Goal: Information Seeking & Learning: Learn about a topic

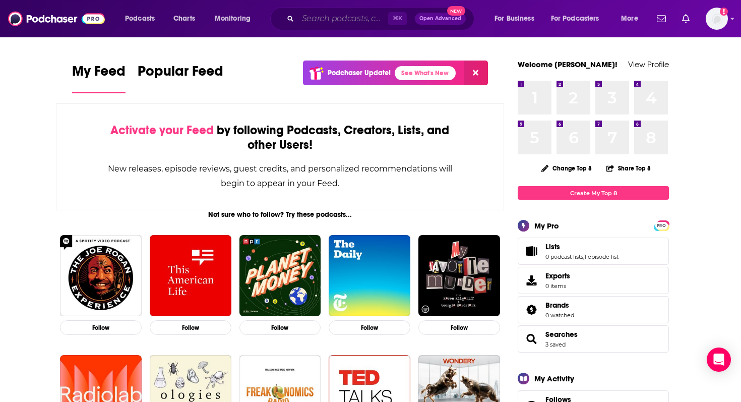
click at [321, 24] on input "Search podcasts, credits, & more..." at bounding box center [343, 19] width 90 height 16
paste input "Insurance After Dark"
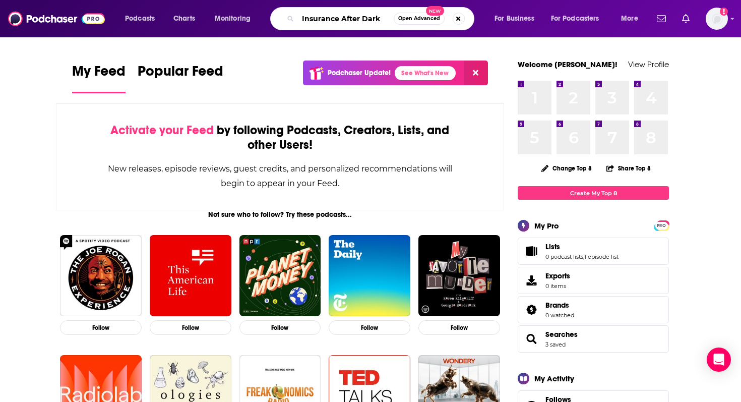
type input "Insurance After Dark"
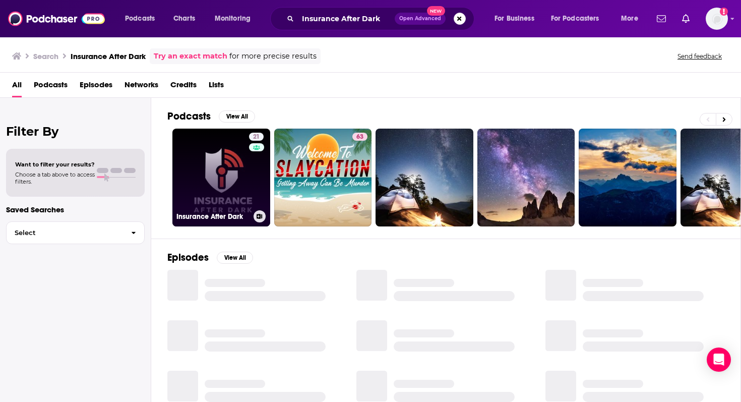
click at [246, 174] on link "21 Insurance After Dark" at bounding box center [221, 178] width 98 height 98
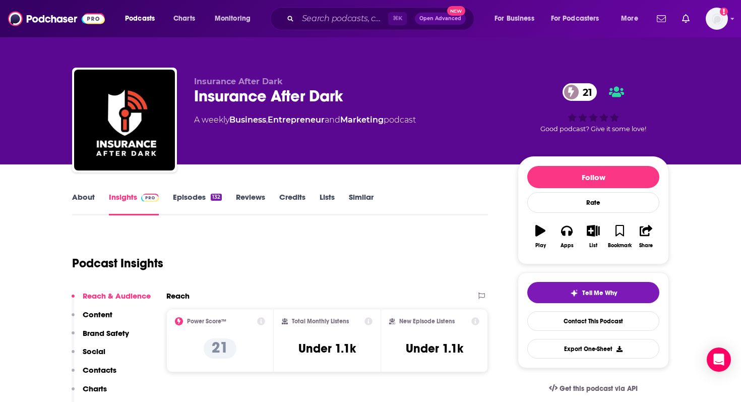
click at [79, 199] on link "About" at bounding box center [83, 203] width 23 height 23
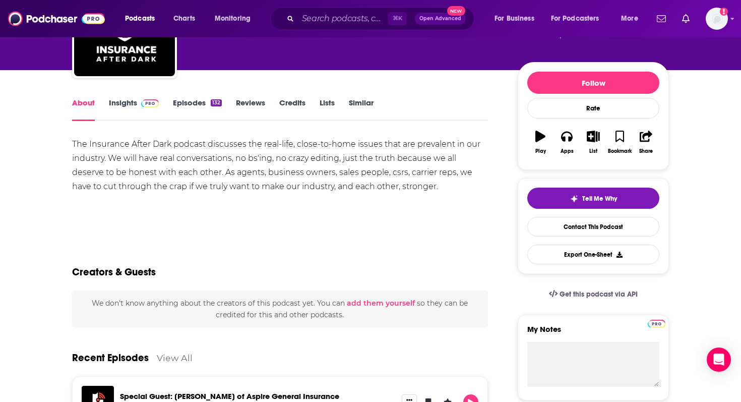
scroll to position [89, 0]
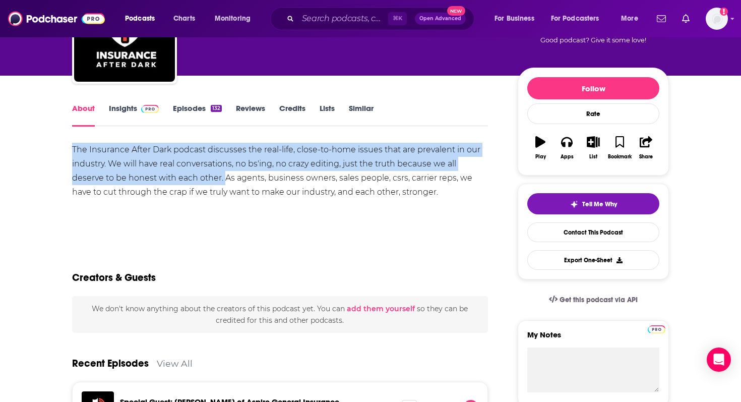
drag, startPoint x: 49, startPoint y: 148, endPoint x: 223, endPoint y: 179, distance: 176.8
copy div "The Insurance After Dark podcast discusses the real-life, close-to-home issues …"
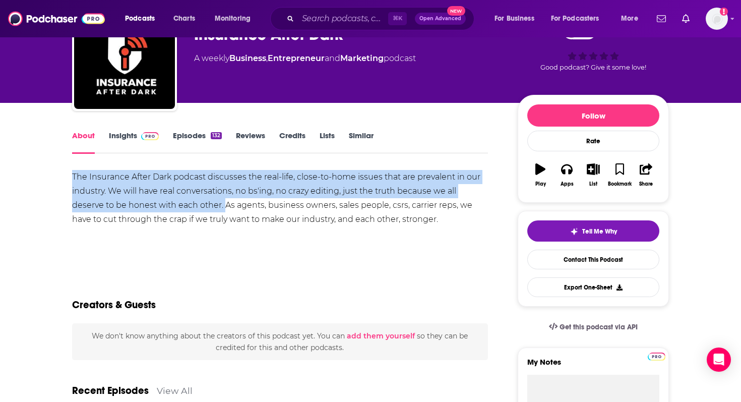
scroll to position [0, 0]
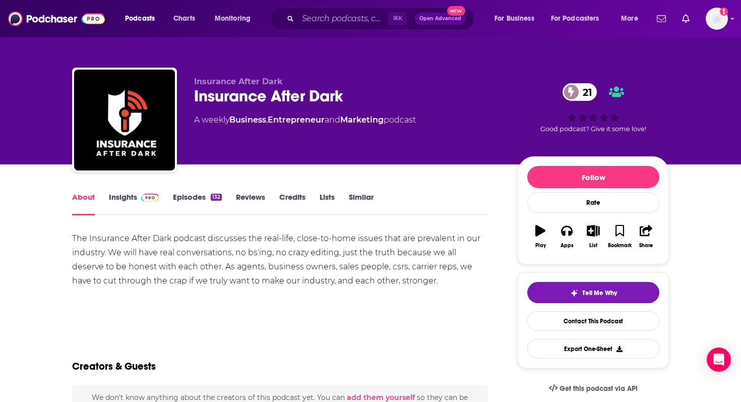
click at [131, 191] on div "About Insights Episodes 132 Reviews Credits Lists Similar" at bounding box center [280, 203] width 416 height 25
click at [126, 208] on link "Insights" at bounding box center [134, 203] width 50 height 23
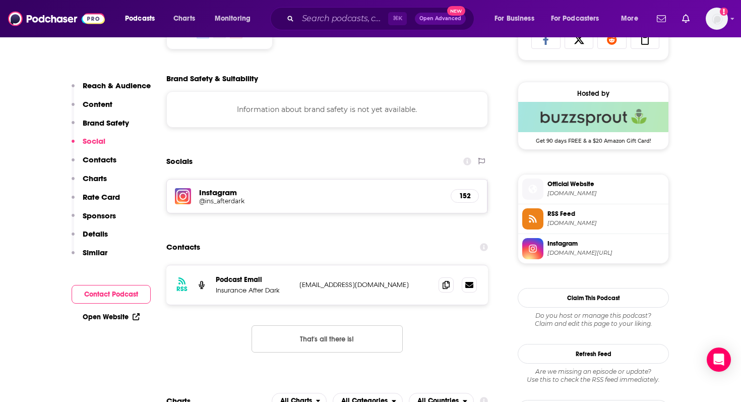
scroll to position [696, 0]
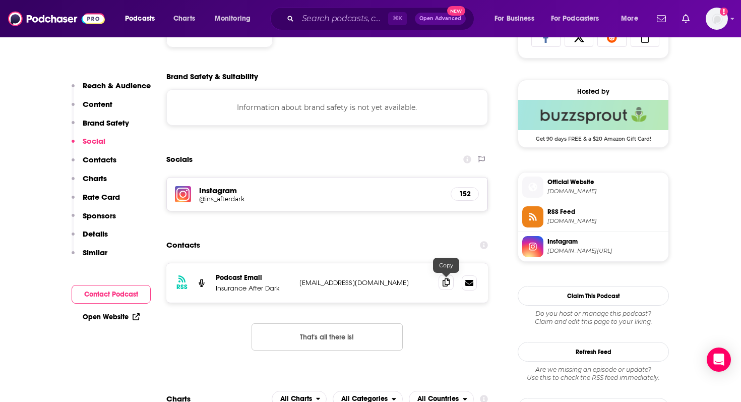
click at [413, 285] on icon at bounding box center [446, 282] width 7 height 8
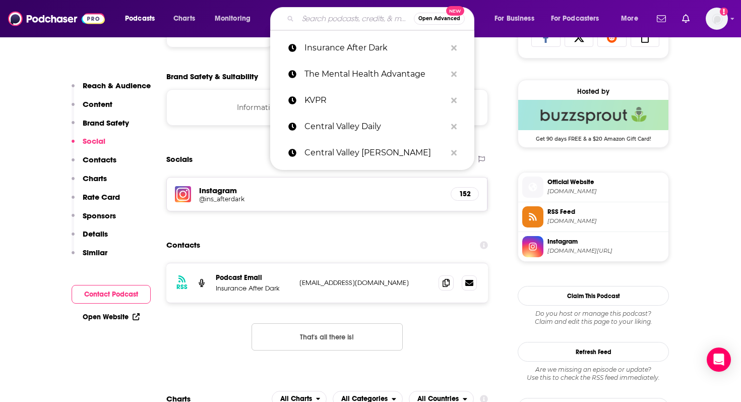
click at [314, 18] on input "Search podcasts, credits, & more..." at bounding box center [356, 19] width 116 height 16
paste input "Insurance Journal "On Point""
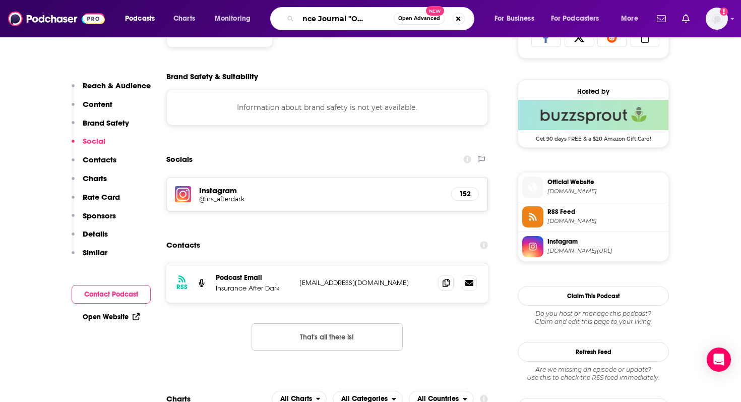
type input "Insurance Journal "On Point""
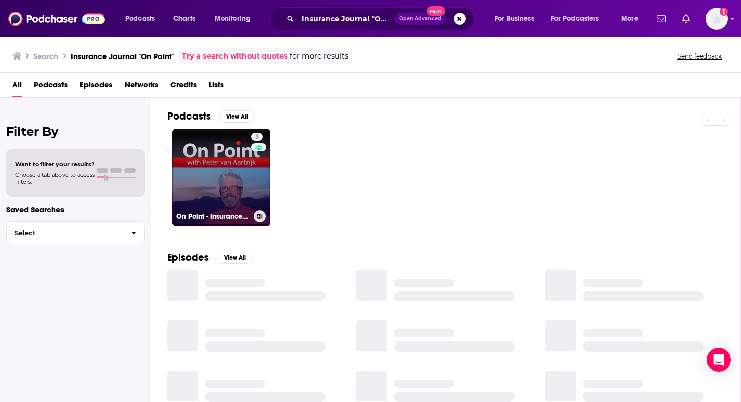
click at [241, 211] on div "On Point - Insurance Journal" at bounding box center [222, 216] width 90 height 12
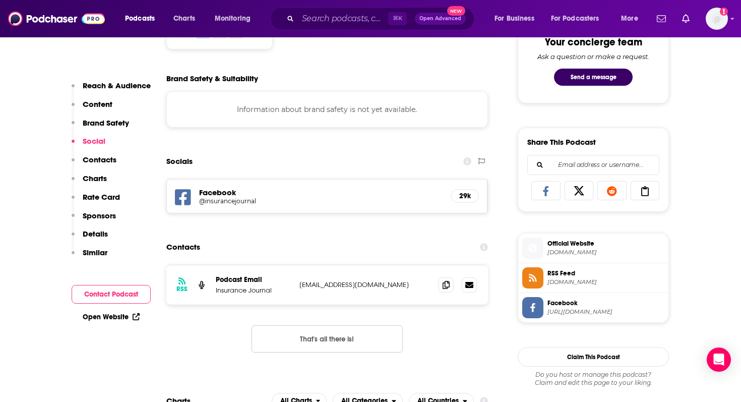
scroll to position [564, 0]
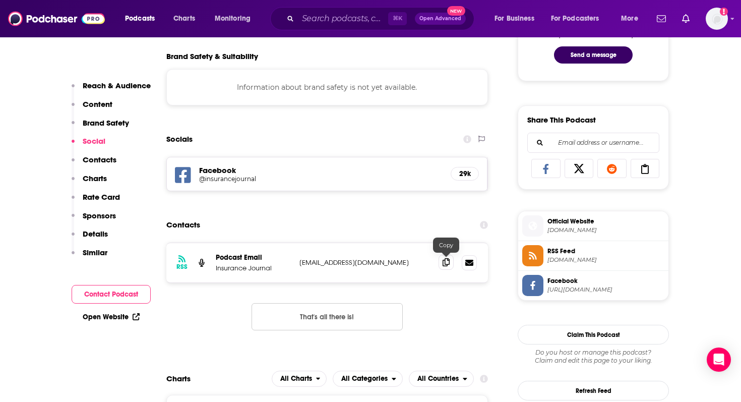
click at [413, 265] on icon at bounding box center [446, 262] width 7 height 8
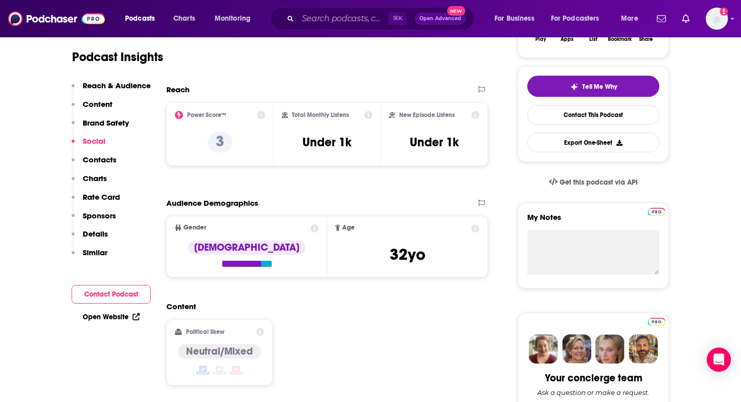
scroll to position [0, 0]
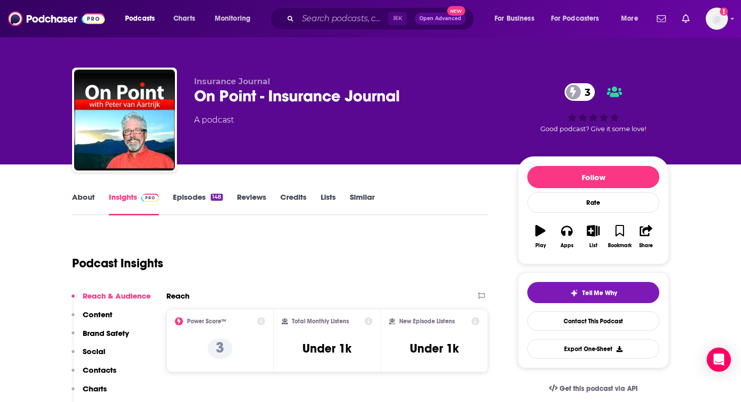
click at [86, 192] on div "About Insights Episodes 148 Reviews Credits Lists Similar" at bounding box center [280, 203] width 416 height 25
click at [87, 195] on link "About" at bounding box center [83, 203] width 23 height 23
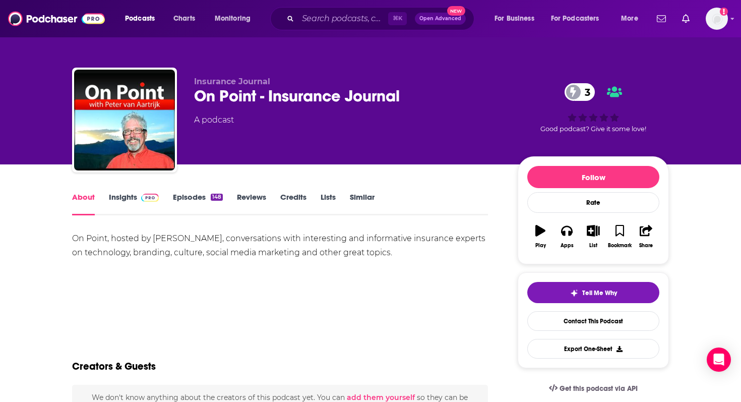
drag, startPoint x: 50, startPoint y: 245, endPoint x: 396, endPoint y: 261, distance: 346.9
copy div "On Point, hosted by Peter van Aartrijk, conversations with interesting and info…"
click at [311, 21] on input "Search podcasts, credits, & more..." at bounding box center [343, 19] width 90 height 16
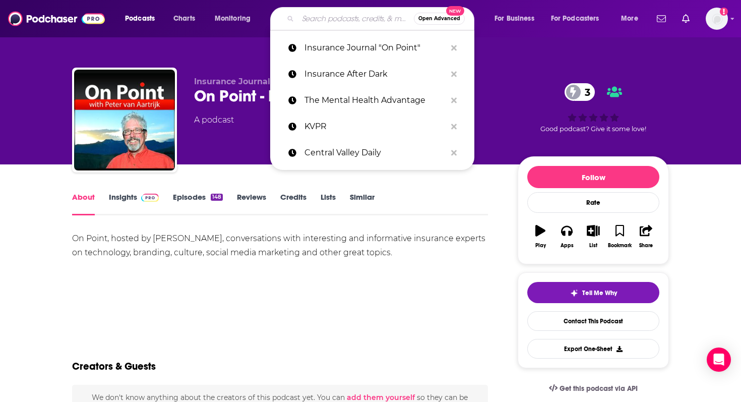
paste input "Insurance Town"
type input "Insurance Town"
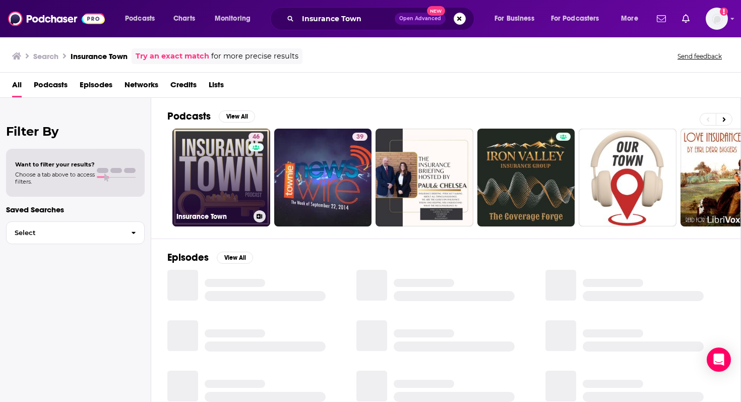
click at [223, 194] on link "46 Insurance Town" at bounding box center [221, 178] width 98 height 98
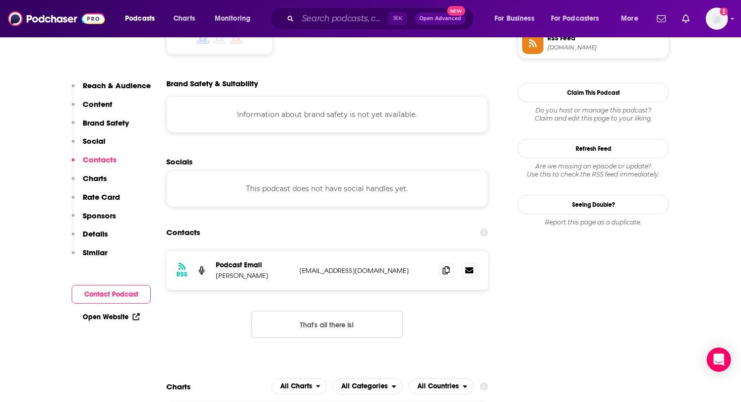
scroll to position [888, 0]
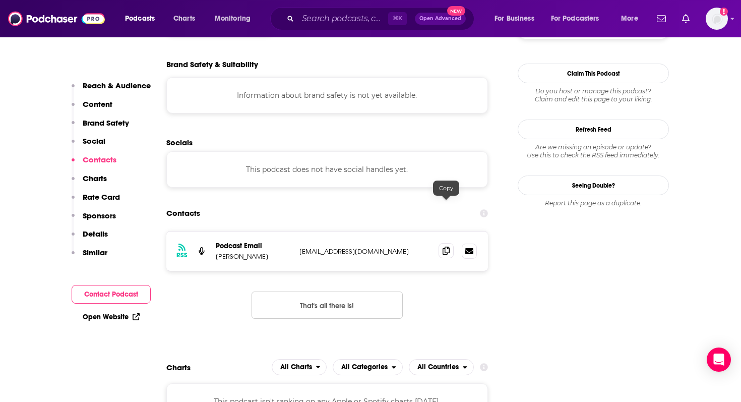
click at [413, 243] on span at bounding box center [446, 250] width 15 height 15
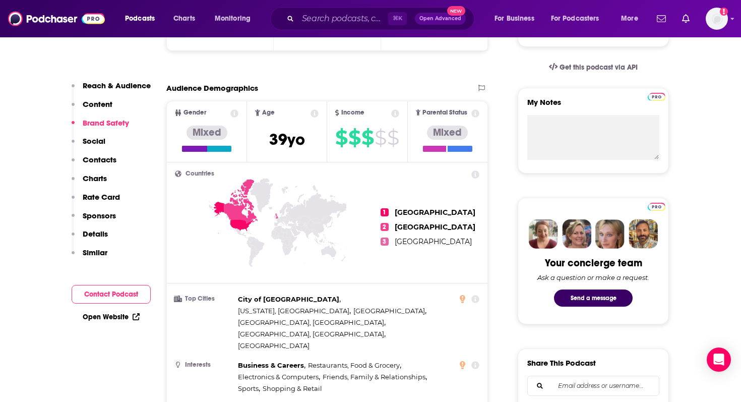
scroll to position [0, 0]
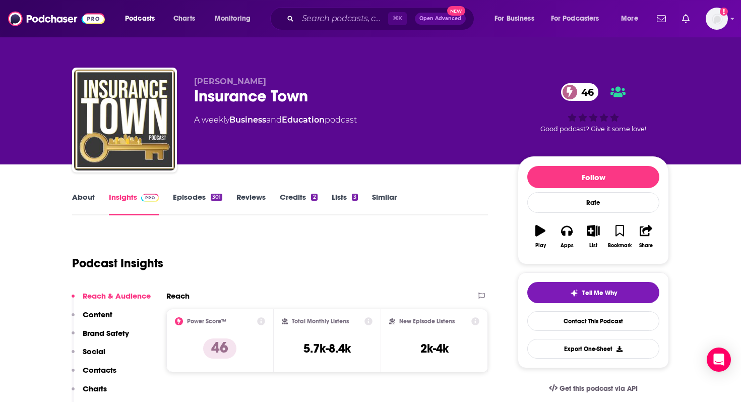
click at [79, 198] on link "About" at bounding box center [83, 203] width 23 height 23
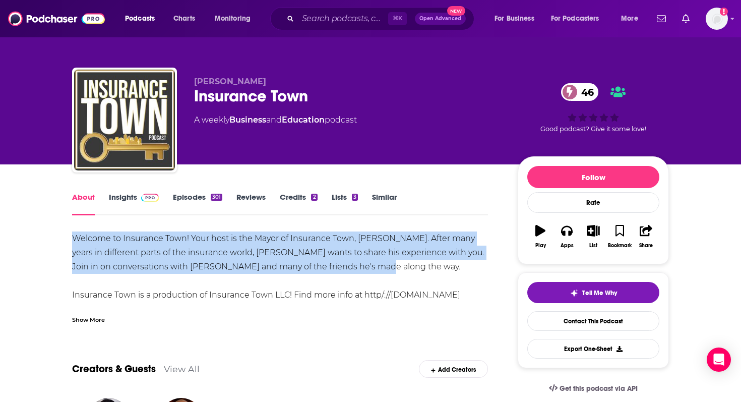
drag, startPoint x: 379, startPoint y: 270, endPoint x: 51, endPoint y: 241, distance: 329.1
copy div "Welcome to Insurance Town! Your host is the Mayor of Insurance Town, Heath Shea…"
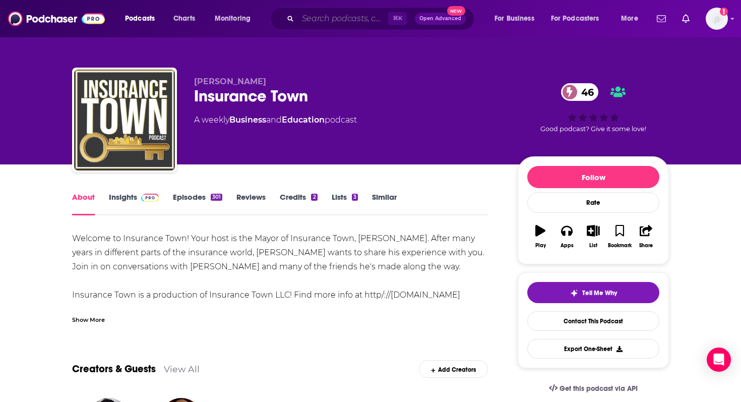
click at [312, 20] on input "Search podcasts, credits, & more..." at bounding box center [343, 19] width 90 height 16
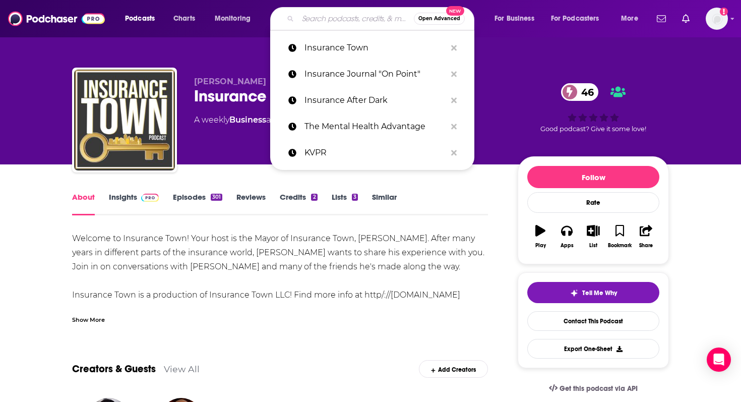
paste input "Risk Management: Brick by [PERSON_NAME]"
type input "Risk Management: Brick by [PERSON_NAME]"
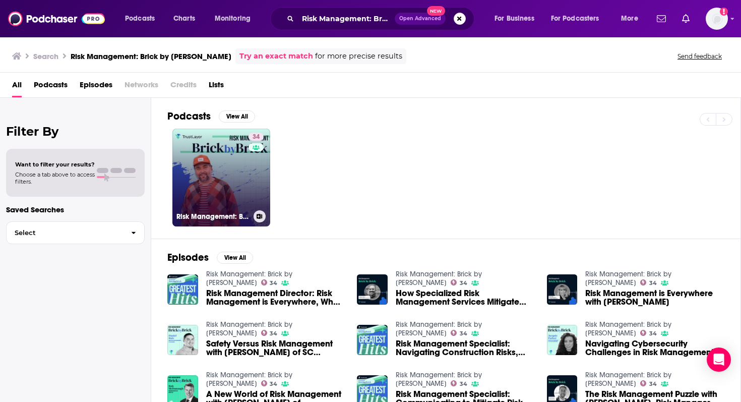
click at [228, 182] on link "34 Risk Management: Brick by Brick" at bounding box center [221, 178] width 98 height 98
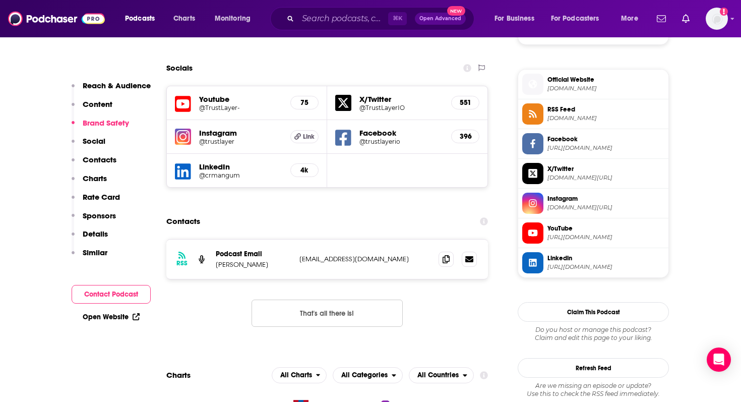
scroll to position [877, 0]
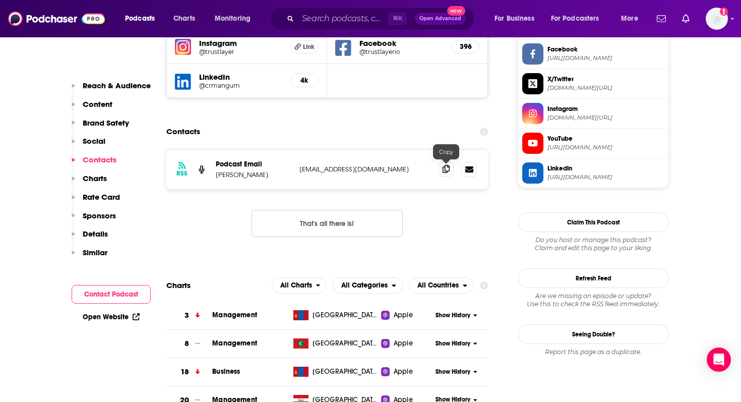
click at [413, 167] on icon at bounding box center [446, 169] width 7 height 8
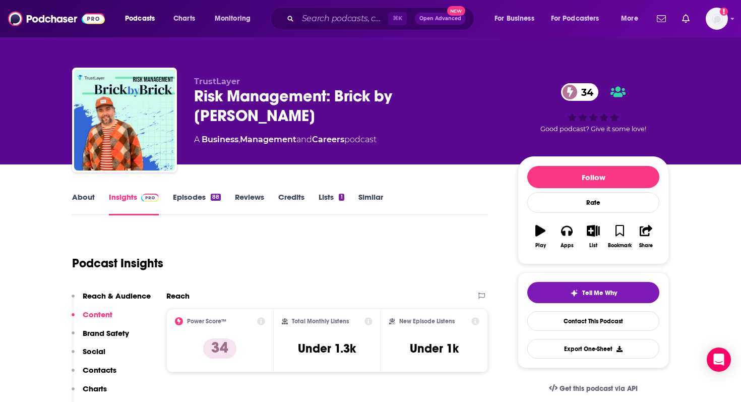
click at [92, 194] on link "About" at bounding box center [83, 203] width 23 height 23
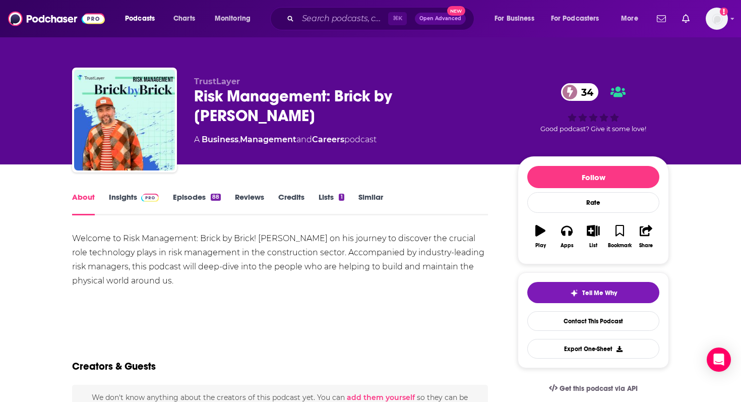
drag, startPoint x: 344, startPoint y: 250, endPoint x: 369, endPoint y: 277, distance: 36.1
click at [369, 277] on div "Welcome to Risk Management: Brick by Brick! Join Jason Reichl on his journey to…" at bounding box center [280, 260] width 416 height 56
copy div ". Accompanied by industry-leading risk managers, this podcast will deep-dive in…"
click at [320, 17] on input "Search podcasts, credits, & more..." at bounding box center [343, 19] width 90 height 16
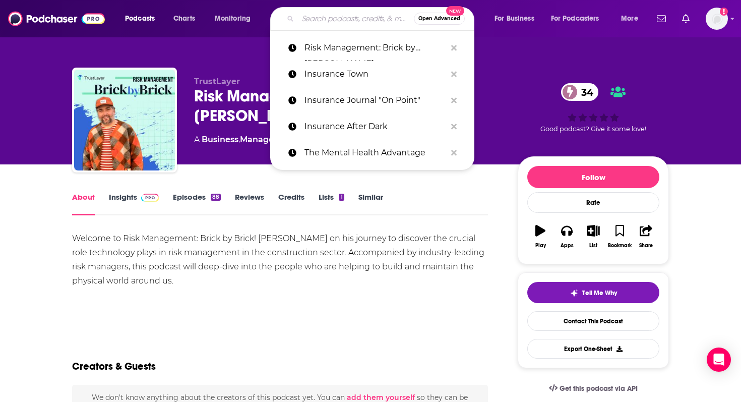
paste input "Typhon Risk - The Age of MGA Podcast"
type input "Typhon Risk - The Age of MGA Podcast"
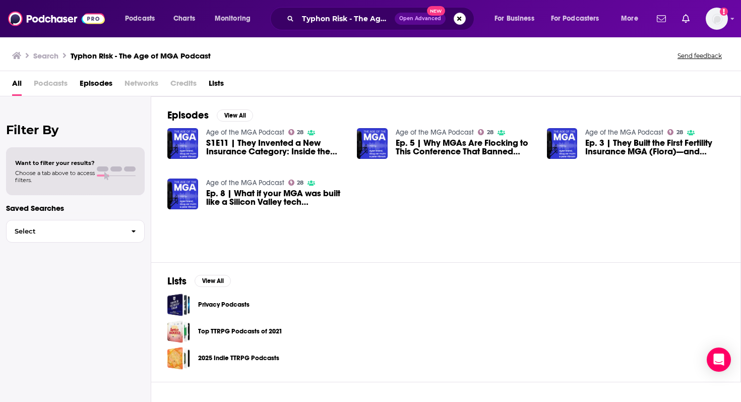
click at [219, 154] on span "S1E11 | They Invented a New Insurance Category: Inside the MGA Power Move at Pl…" at bounding box center [275, 147] width 139 height 17
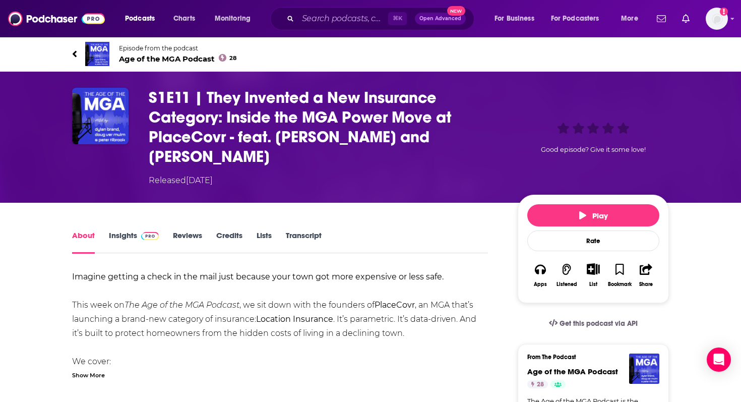
click at [102, 59] on img at bounding box center [97, 54] width 24 height 24
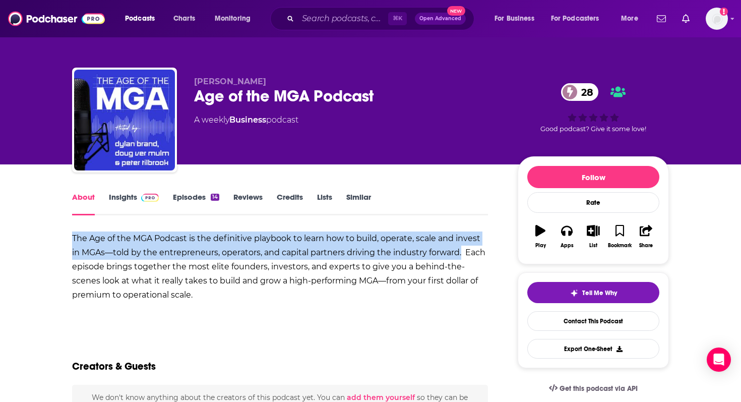
drag, startPoint x: 73, startPoint y: 240, endPoint x: 461, endPoint y: 255, distance: 389.2
click at [413, 256] on b "The Age of the MGA Podcast is the definitive playbook to learn how to build, op…" at bounding box center [279, 267] width 414 height 66
copy b "The Age of the MGA Podcast is the definitive playbook to learn how to build, op…"
click at [128, 199] on link "Insights" at bounding box center [134, 203] width 50 height 23
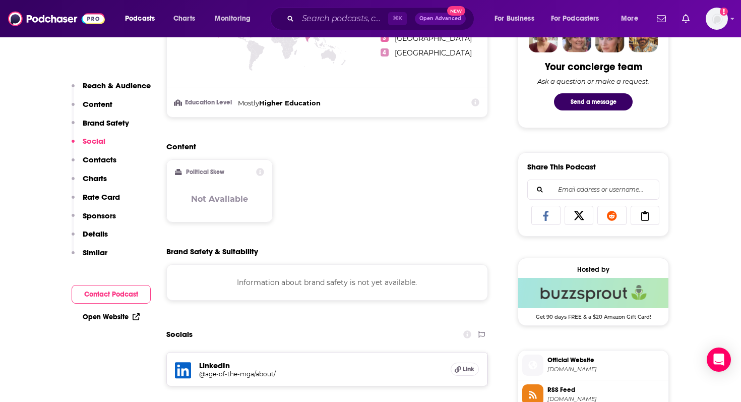
scroll to position [785, 0]
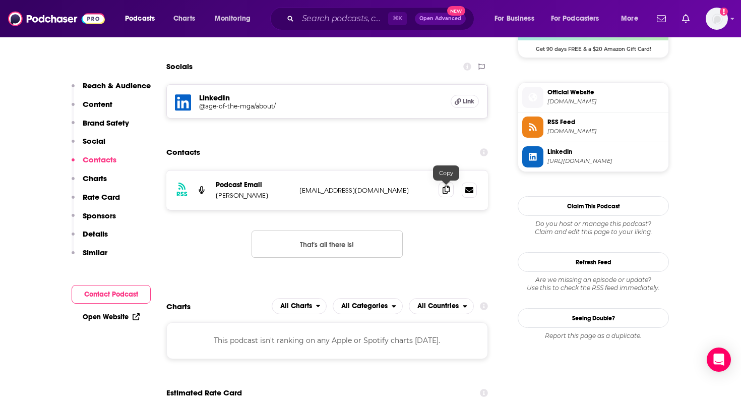
click at [413, 189] on icon at bounding box center [446, 190] width 7 height 8
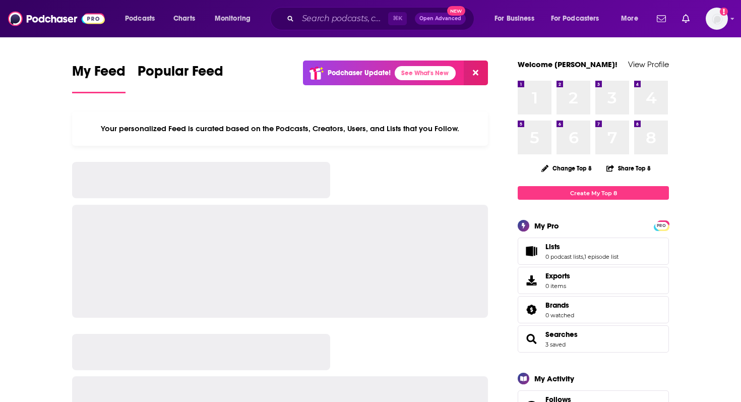
click at [308, 8] on div "⌘ K Open Advanced New" at bounding box center [372, 18] width 204 height 23
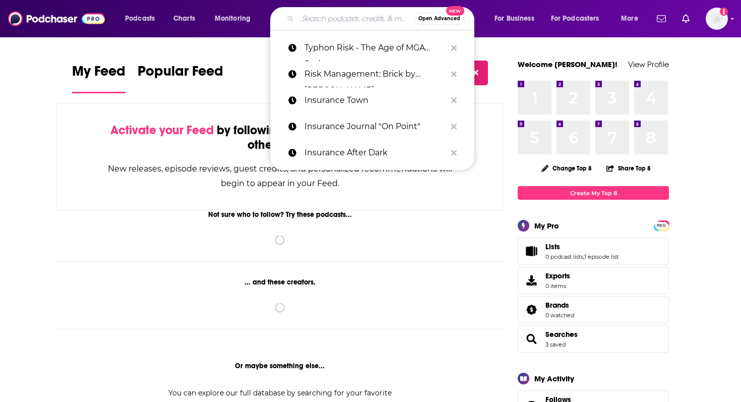
click at [310, 20] on input "Search podcasts, credits, & more..." at bounding box center [356, 19] width 116 height 16
paste input "Insurance Nerds / Profiles in Risk [PERSON_NAME] Host"
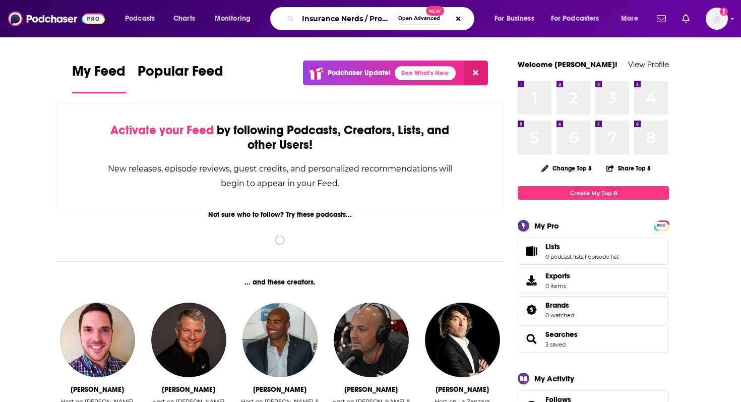
scroll to position [0, 106]
type input "Insurance Nerds / Profiles in Risk [PERSON_NAME] Host"
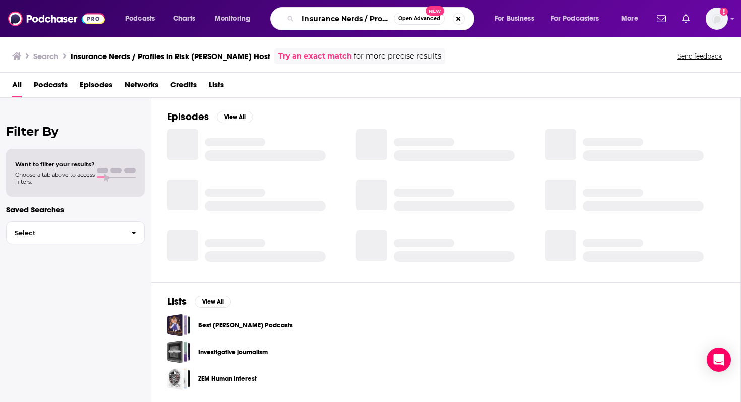
click at [303, 21] on input "Insurance Nerds / Profiles in Risk [PERSON_NAME] Host" at bounding box center [346, 19] width 96 height 16
drag, startPoint x: 302, startPoint y: 21, endPoint x: 445, endPoint y: 22, distance: 143.2
click at [445, 22] on div "Insurance Nerds / Profiles in Risk [PERSON_NAME] Host Open Advanced New" at bounding box center [372, 18] width 204 height 23
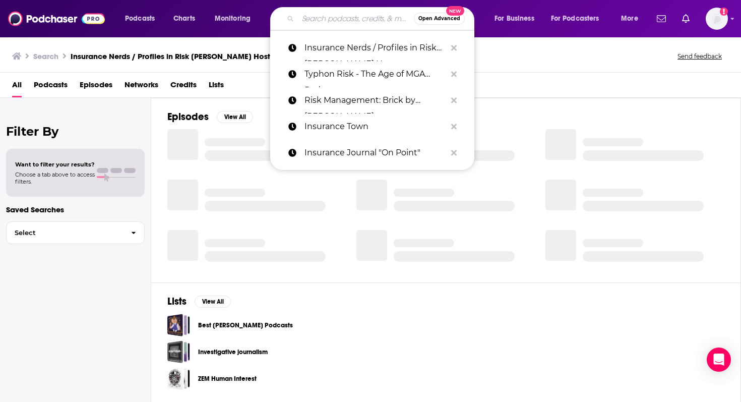
paste input "Insurance Nerds / Profiles in Risk"
type input "Insurance Nerds / Profiles in Risk"
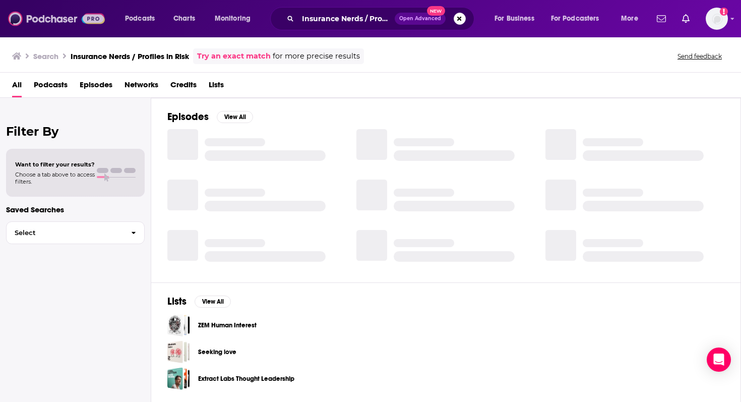
click at [59, 20] on img at bounding box center [56, 18] width 97 height 19
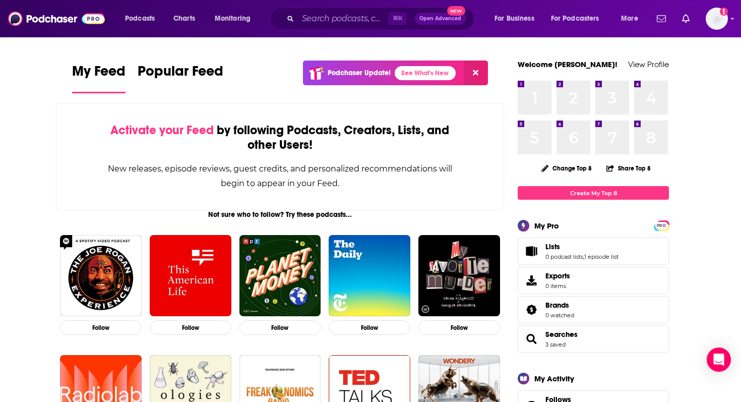
click at [347, 1] on div "Podcasts Charts Monitoring ⌘ K Open Advanced New For Business For Podcasters Mo…" at bounding box center [370, 18] width 741 height 37
click at [334, 17] on input "Search podcasts, credits, & more..." at bounding box center [343, 19] width 90 height 16
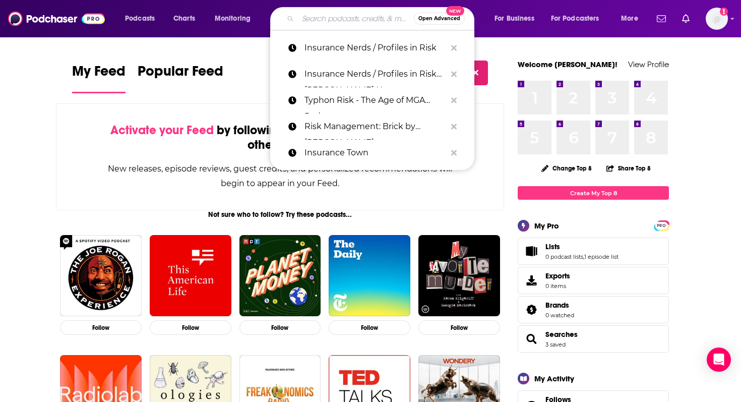
paste input "Insurance Nerds / Profiles in Risk"
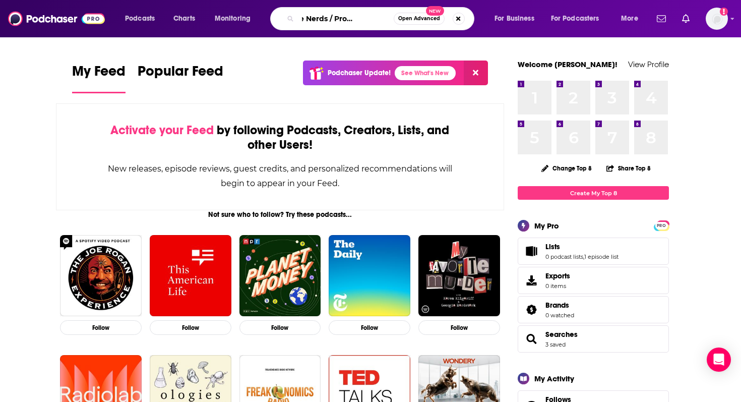
type input "Insurance Nerds / Profiles in Risk"
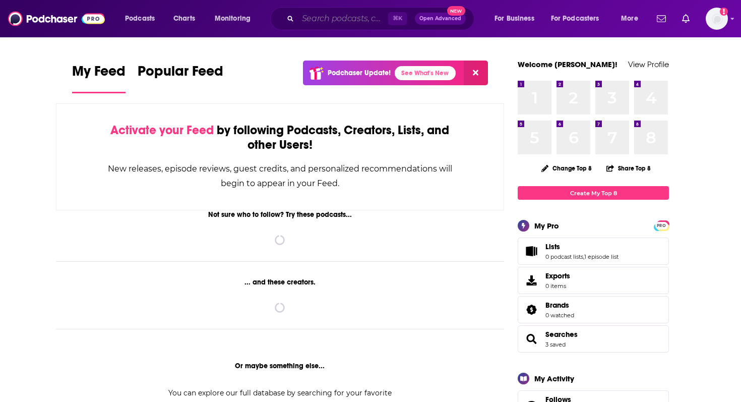
click at [308, 25] on input "Search podcasts, credits, & more..." at bounding box center [343, 19] width 90 height 16
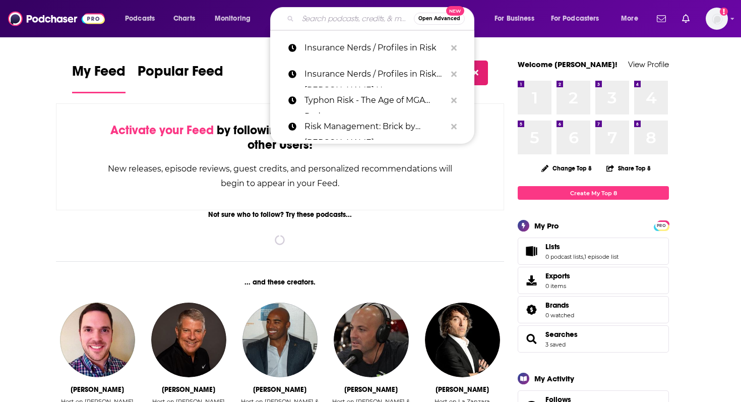
paste input "Insurtech Leadership Podcast"
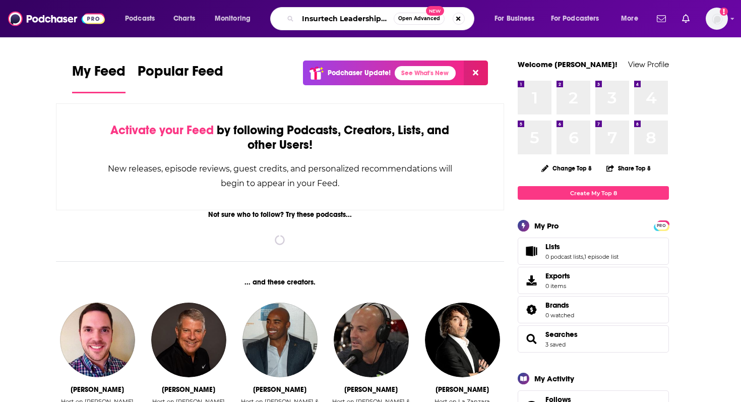
scroll to position [0, 23]
type input "Insurtech Leadership Podcast"
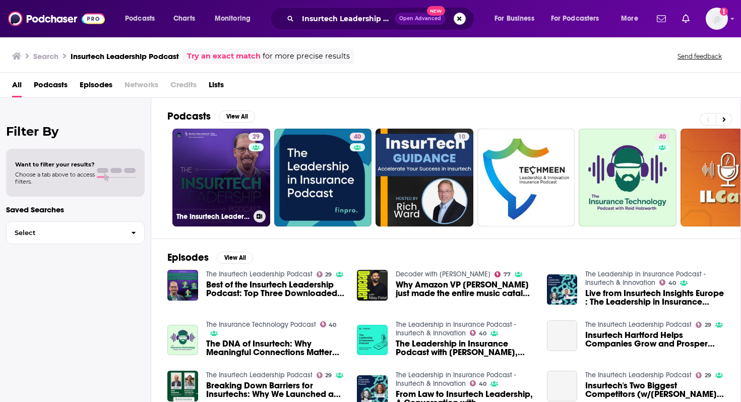
click at [223, 181] on link "29 The Insurtech Leadership Podcast" at bounding box center [221, 178] width 98 height 98
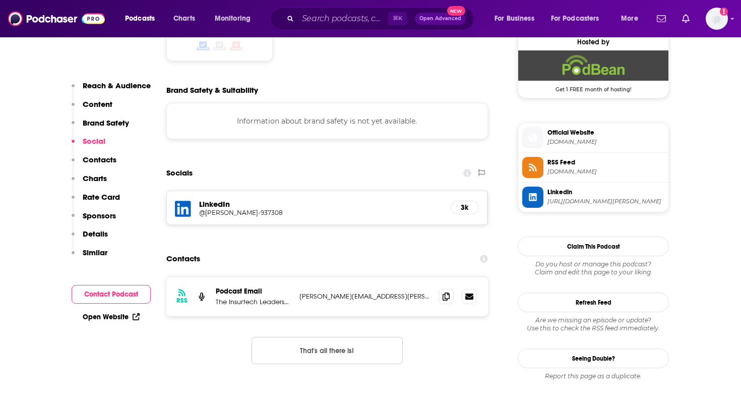
scroll to position [741, 0]
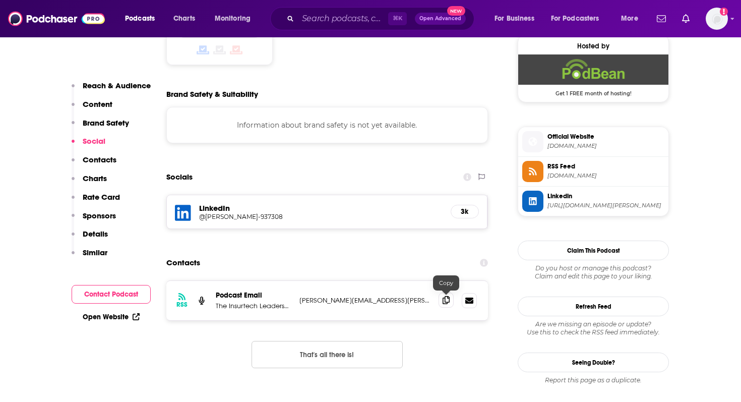
click at [445, 301] on icon at bounding box center [446, 300] width 7 height 8
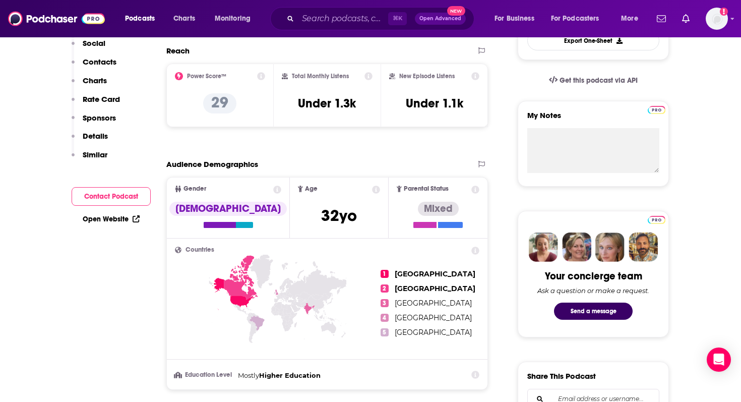
scroll to position [0, 0]
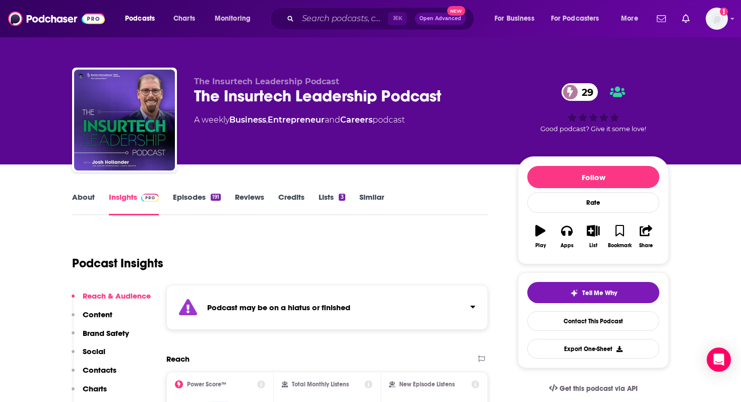
click at [82, 194] on link "About" at bounding box center [83, 203] width 23 height 23
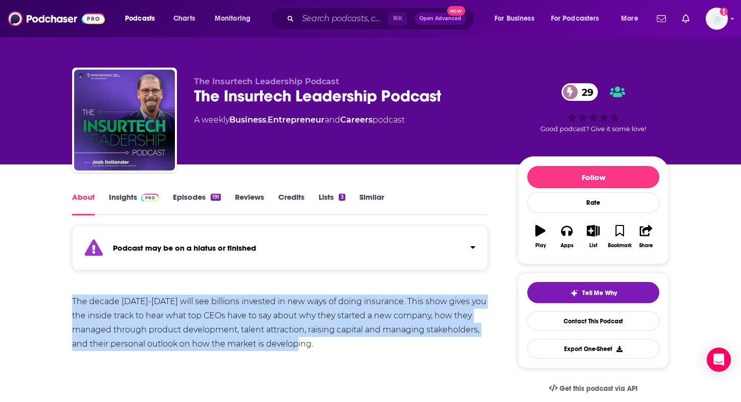
drag, startPoint x: 66, startPoint y: 296, endPoint x: 332, endPoint y: 345, distance: 270.8
copy div "The decade 2020-2030 will see billions invested in new ways of doing insurance.…"
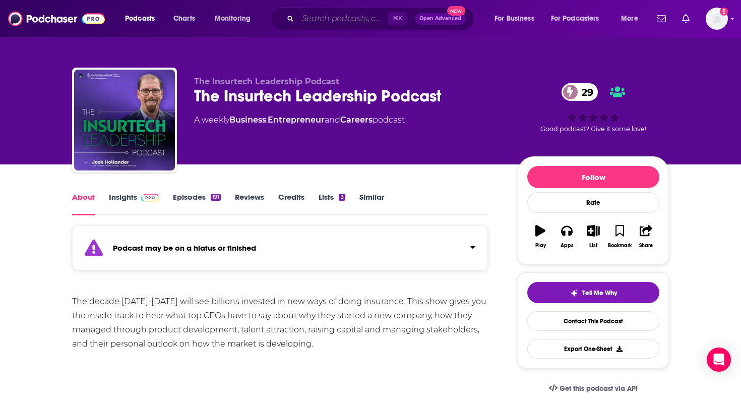
click at [324, 15] on input "Search podcasts, credits, & more..." at bounding box center [343, 19] width 90 height 16
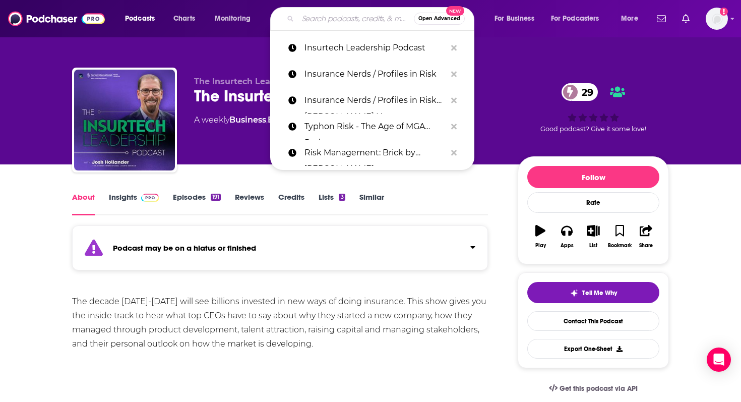
paste input "O Corretor Podcast"
type input "O Corretor Podcast"
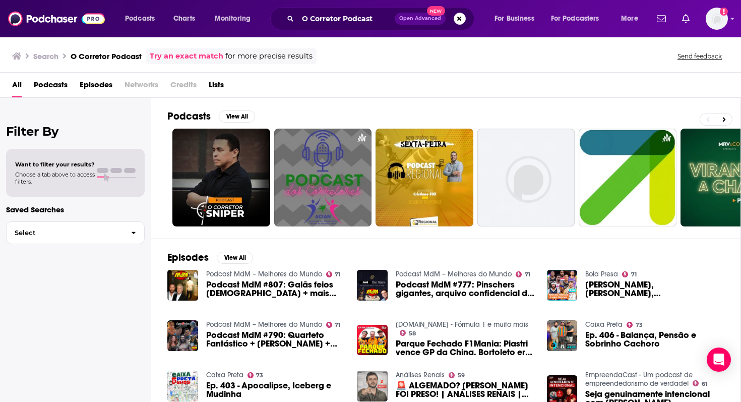
click at [352, 10] on div "O Corretor Podcast Open Advanced New" at bounding box center [372, 18] width 204 height 23
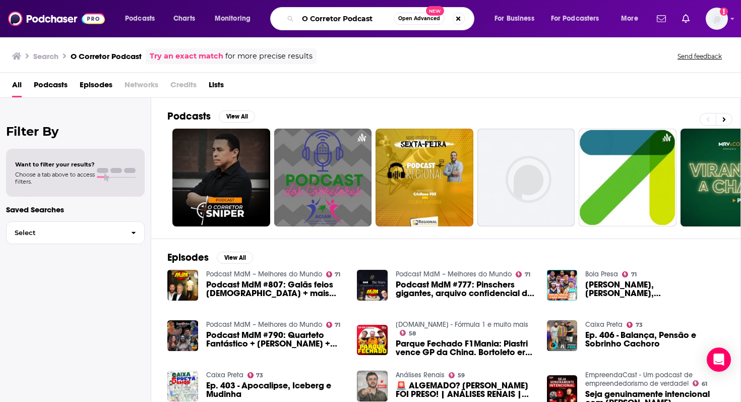
drag, startPoint x: 375, startPoint y: 16, endPoint x: 169, endPoint y: 12, distance: 206.3
click at [169, 12] on div "Podcasts Charts Monitoring O Corretor Podcast Open Advanced New For Business Fo…" at bounding box center [383, 18] width 530 height 23
type input "The Insurance Podcast"
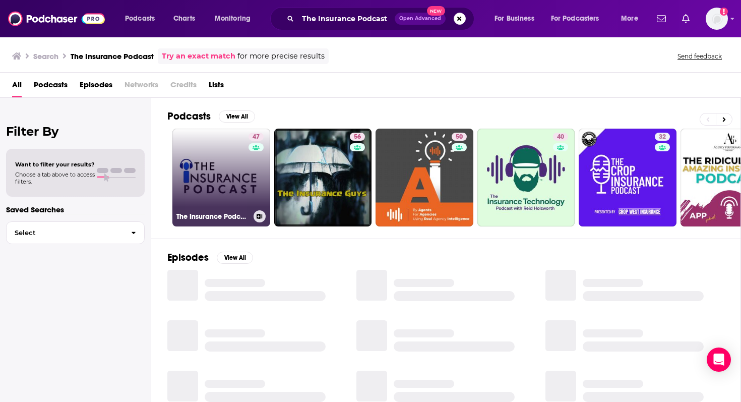
click at [212, 187] on link "47 The Insurance Podcast" at bounding box center [221, 178] width 98 height 98
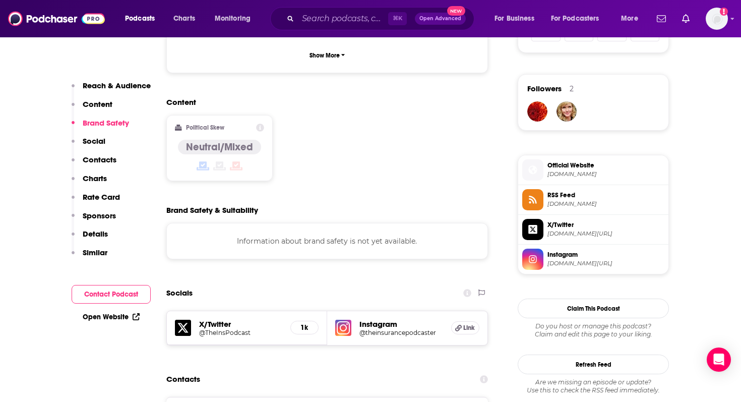
scroll to position [849, 0]
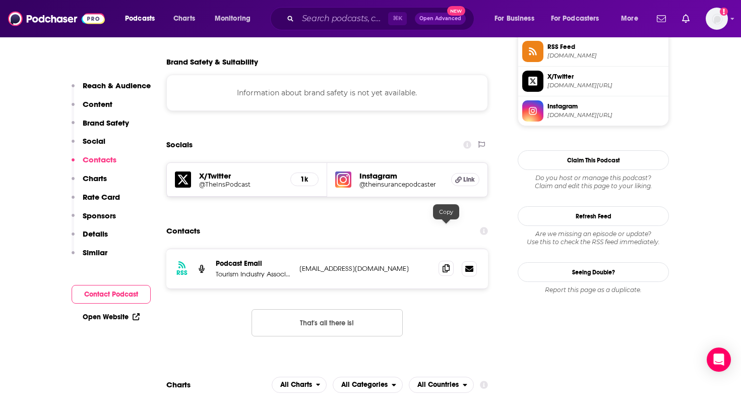
click at [449, 264] on icon at bounding box center [446, 268] width 7 height 8
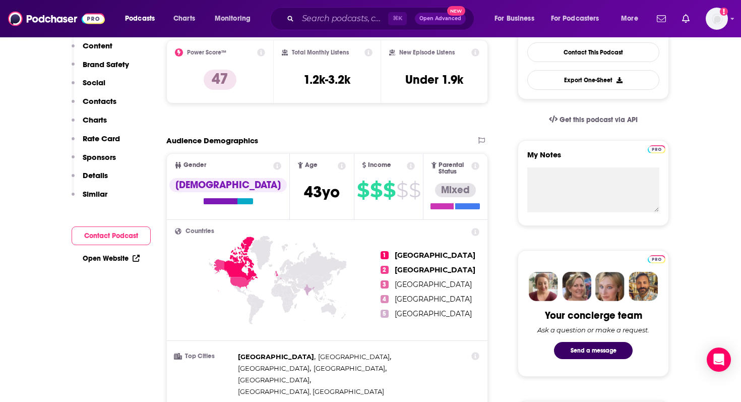
scroll to position [0, 0]
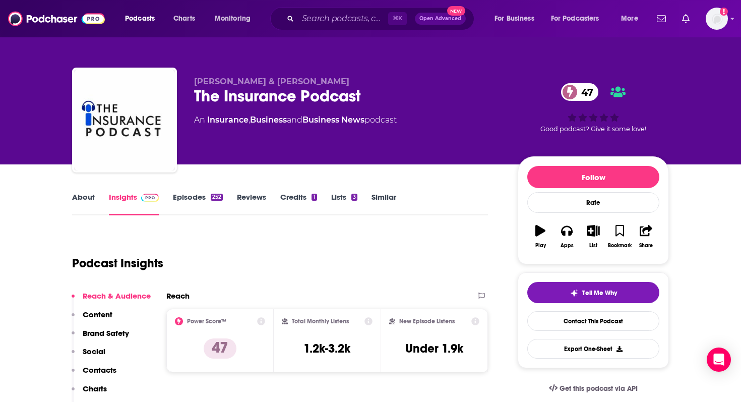
click at [76, 205] on link "About" at bounding box center [83, 203] width 23 height 23
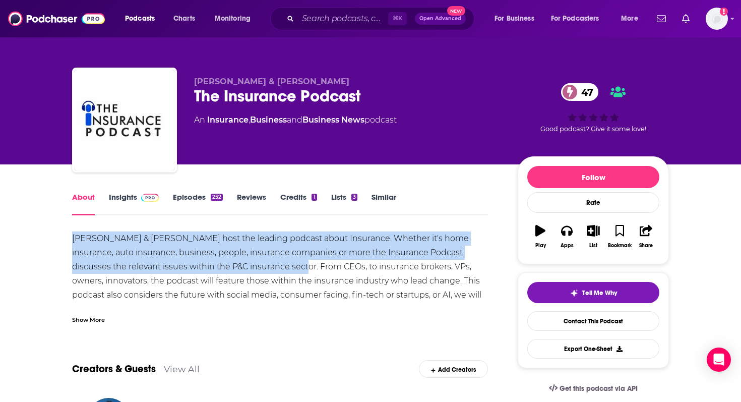
drag, startPoint x: 68, startPoint y: 232, endPoint x: 230, endPoint y: 267, distance: 165.8
copy div "Pete Tessier & Curt Wyatt host the leading podcast about Insurance. Whether it'…"
